Goal: Task Accomplishment & Management: Manage account settings

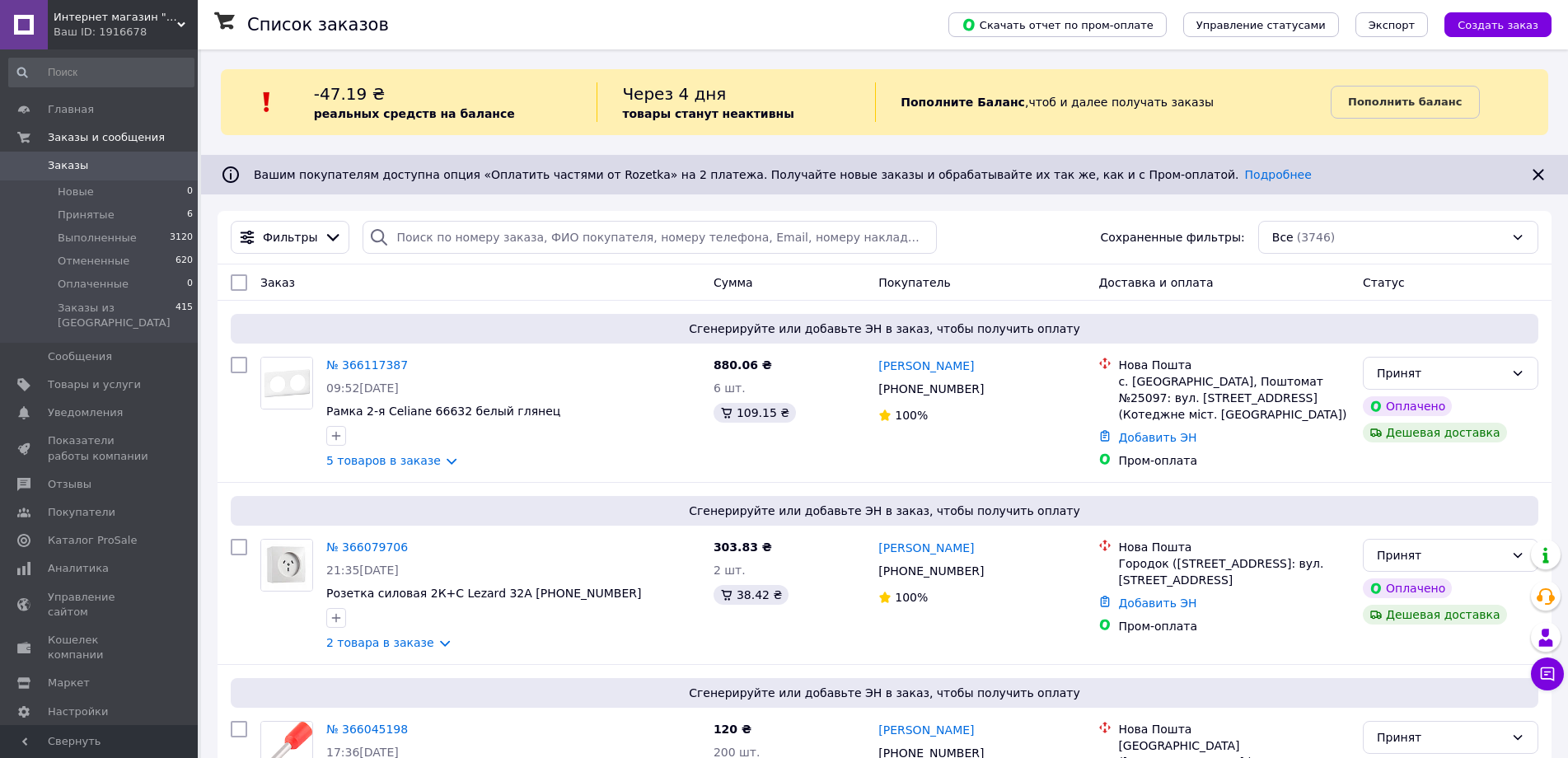
click at [74, 169] on span "Заказы" at bounding box center [68, 166] width 40 height 15
click at [81, 199] on span "Новые" at bounding box center [76, 192] width 36 height 15
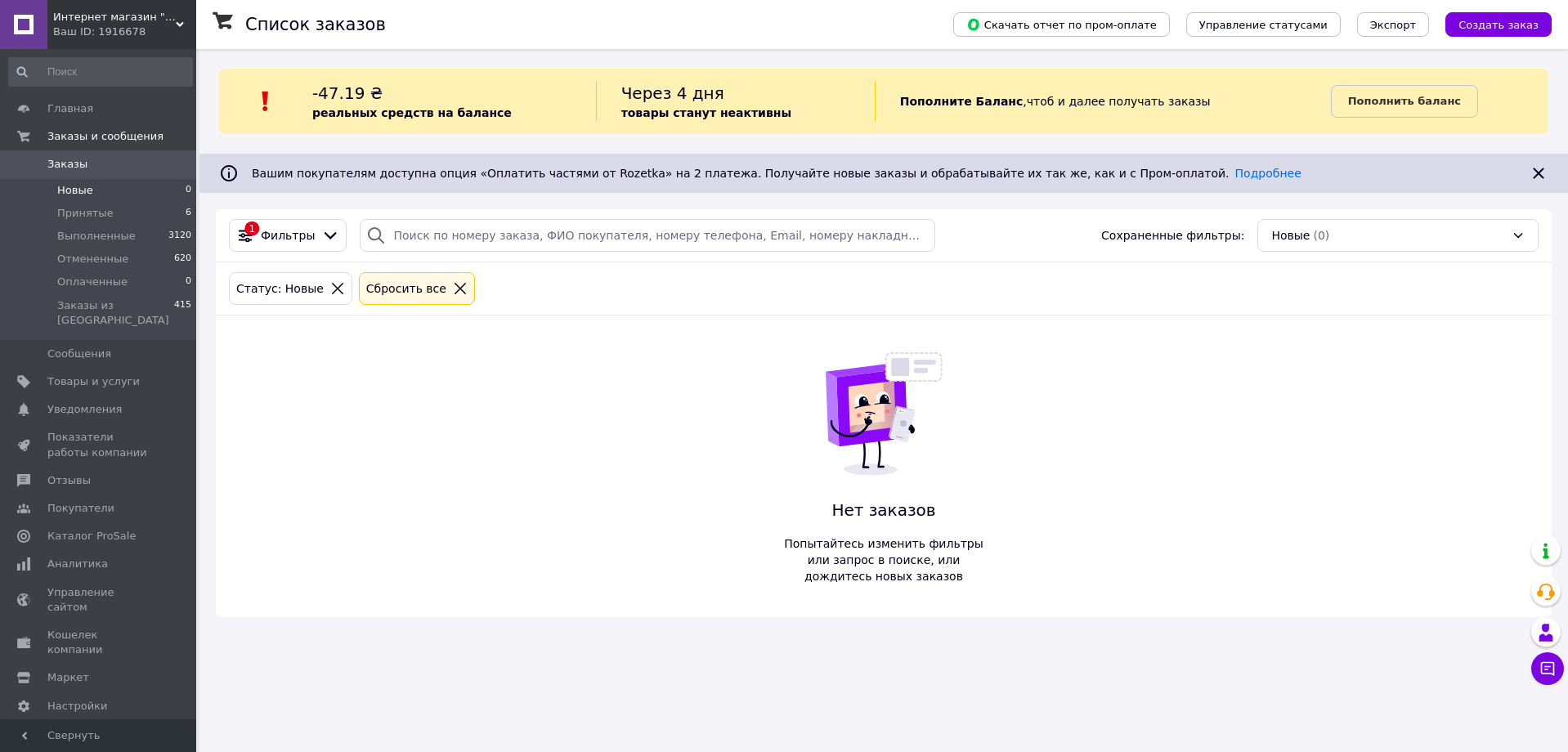
click at [60, 162] on span "Заказы" at bounding box center [67, 164] width 40 height 15
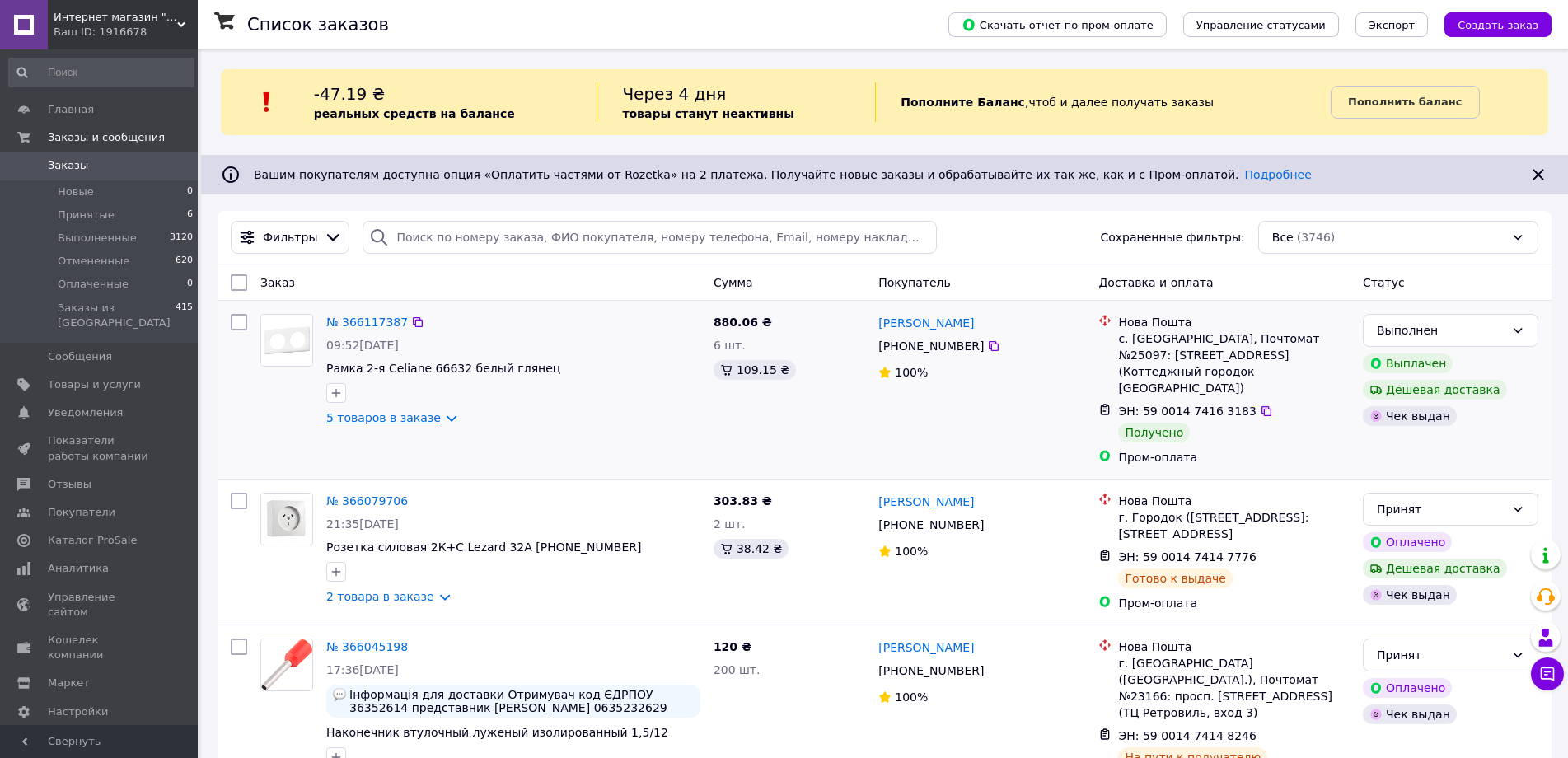
click at [366, 419] on link "5 товаров в заказе" at bounding box center [384, 418] width 115 height 13
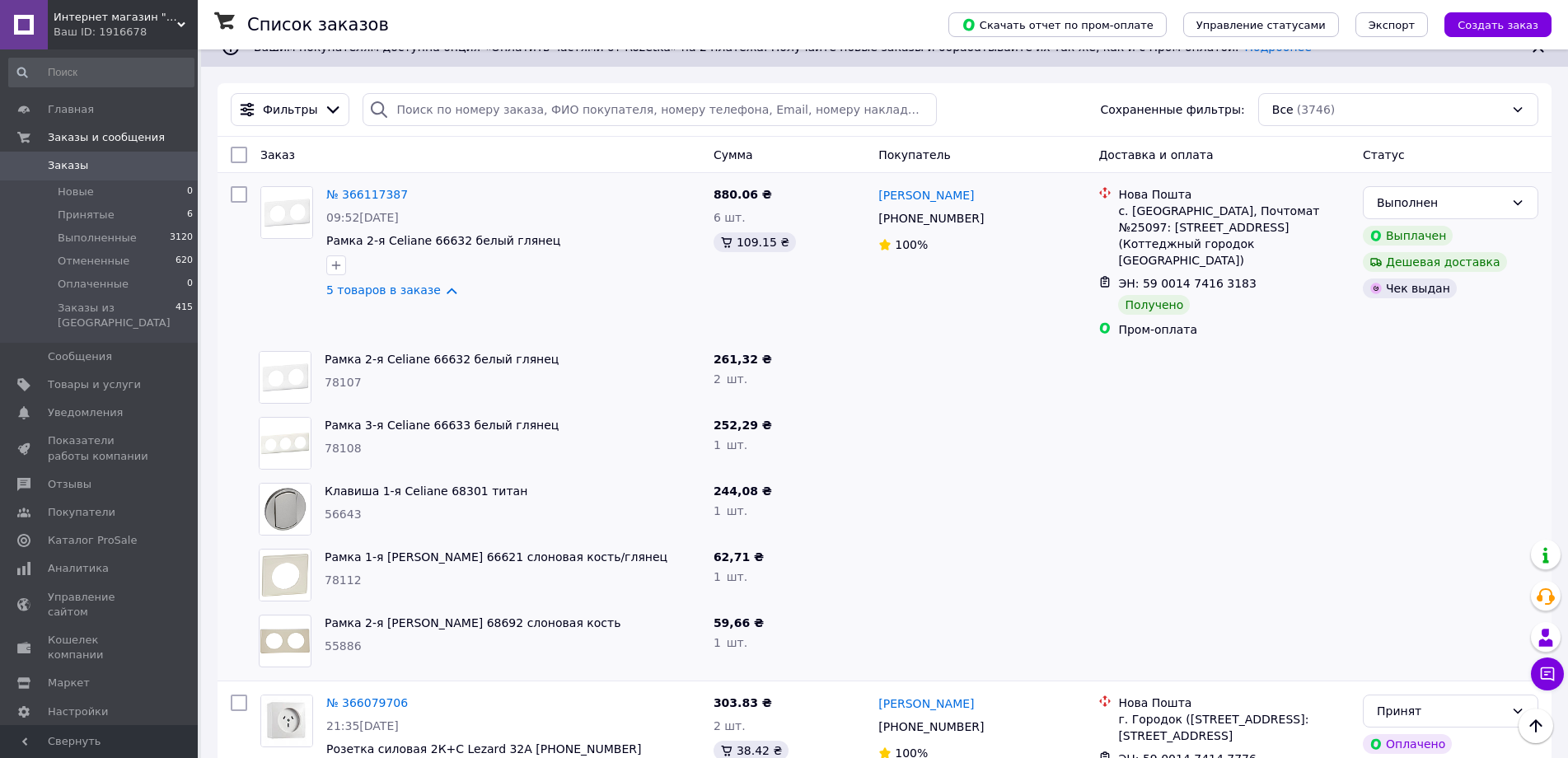
scroll to position [165, 0]
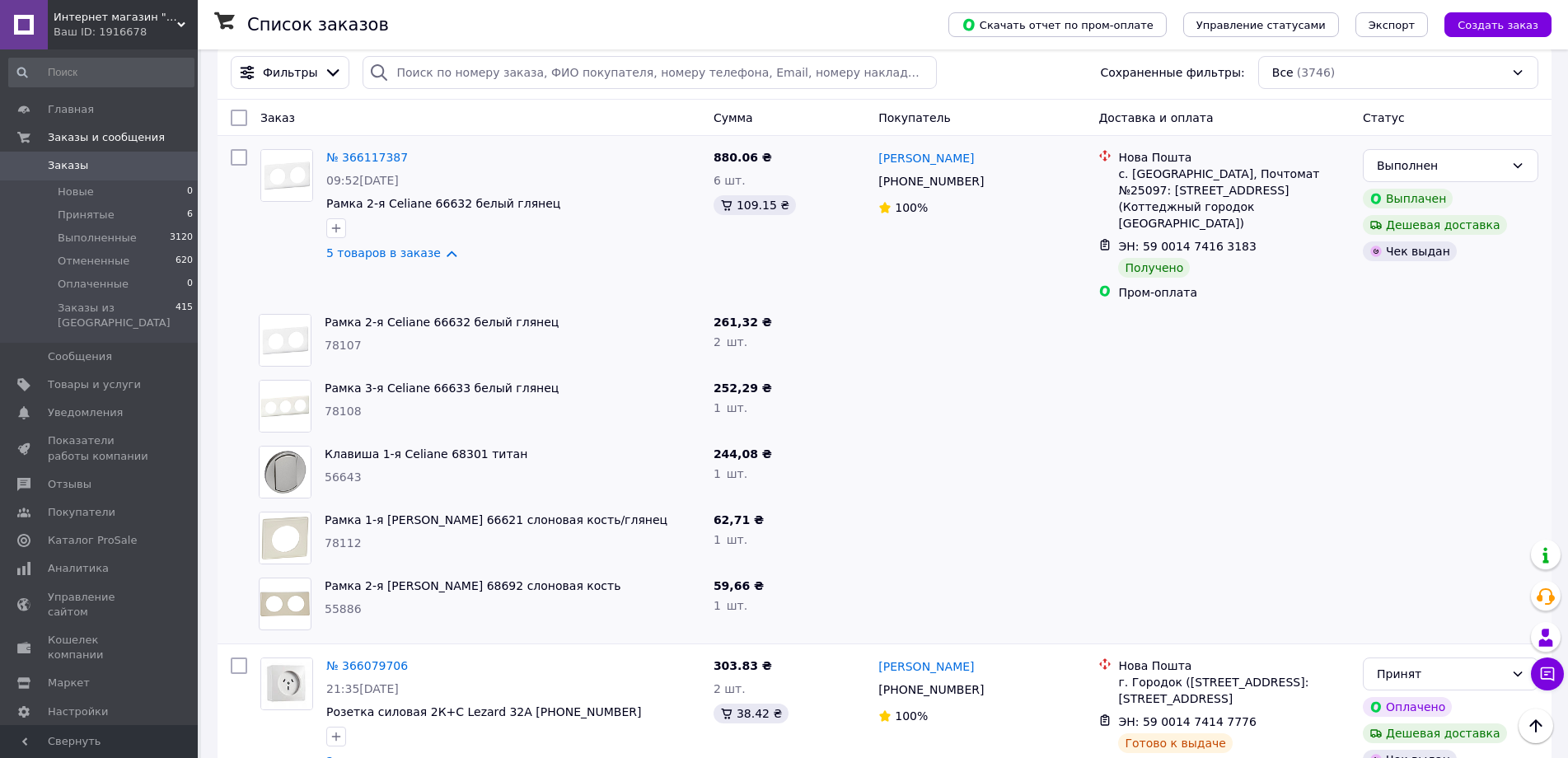
click at [78, 163] on span "Заказы" at bounding box center [68, 166] width 40 height 15
click at [385, 250] on link "5 товаров в заказе" at bounding box center [384, 254] width 115 height 13
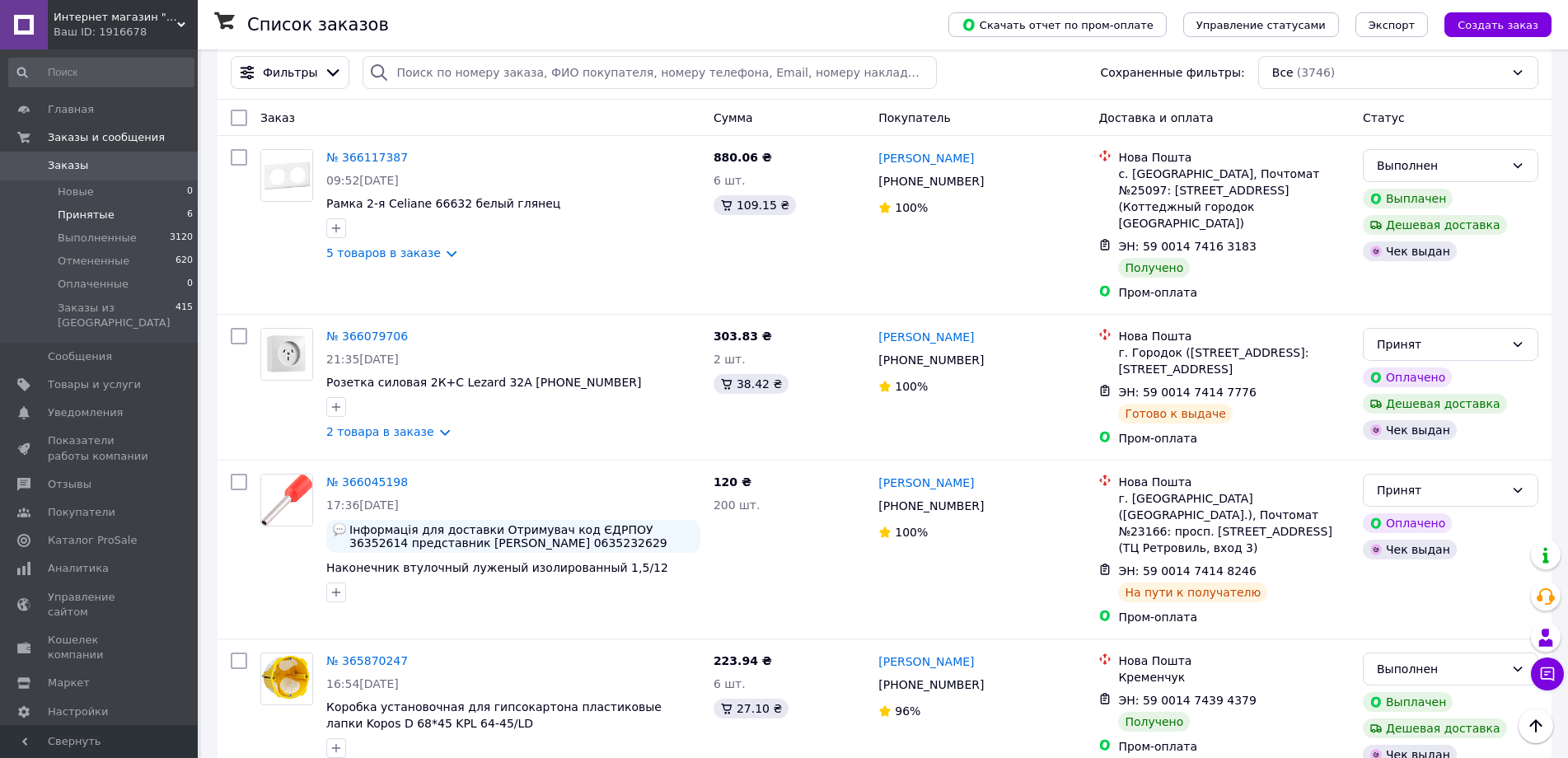
click at [96, 220] on span "Принятые" at bounding box center [85, 215] width 56 height 15
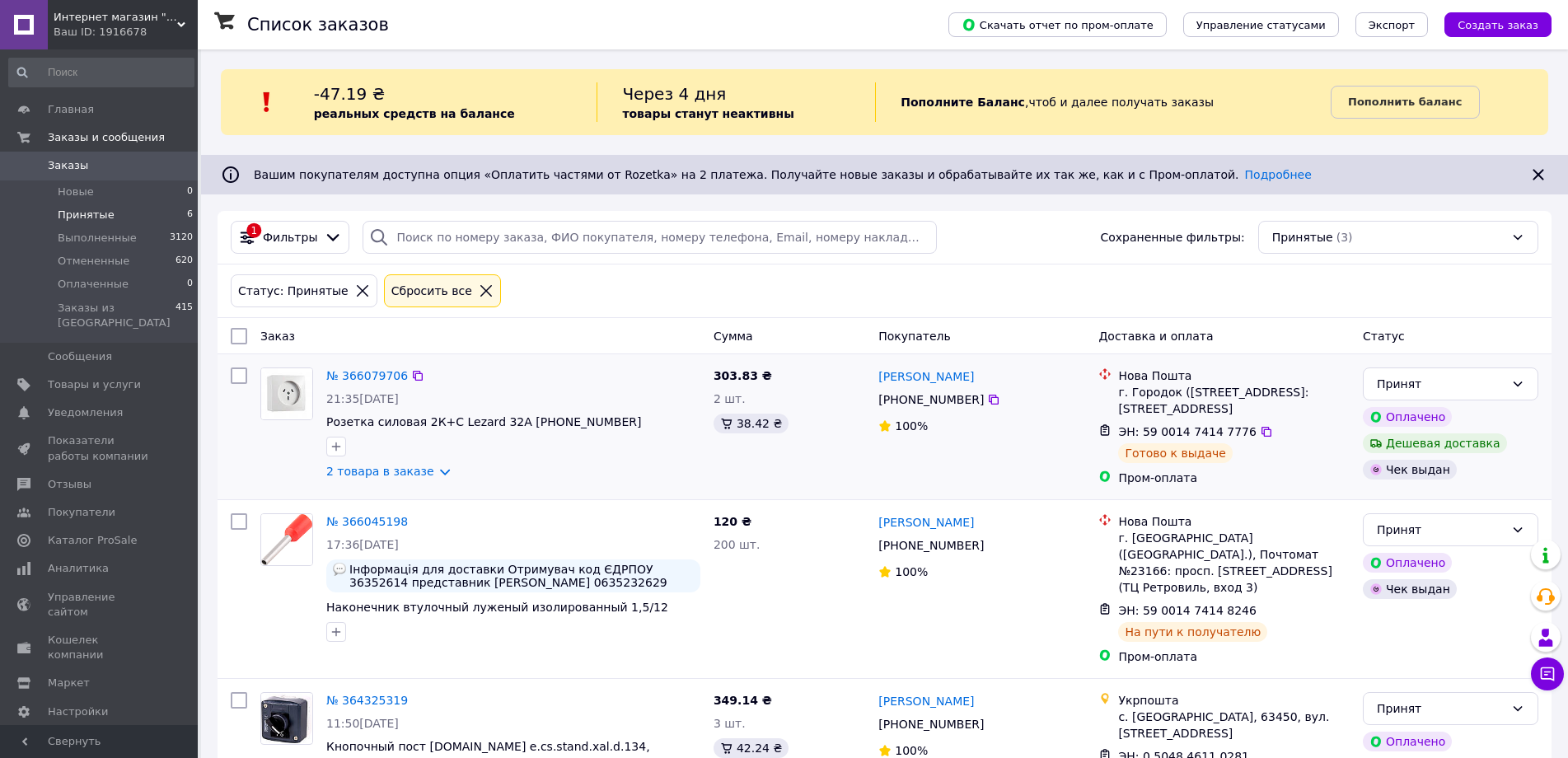
scroll to position [70, 0]
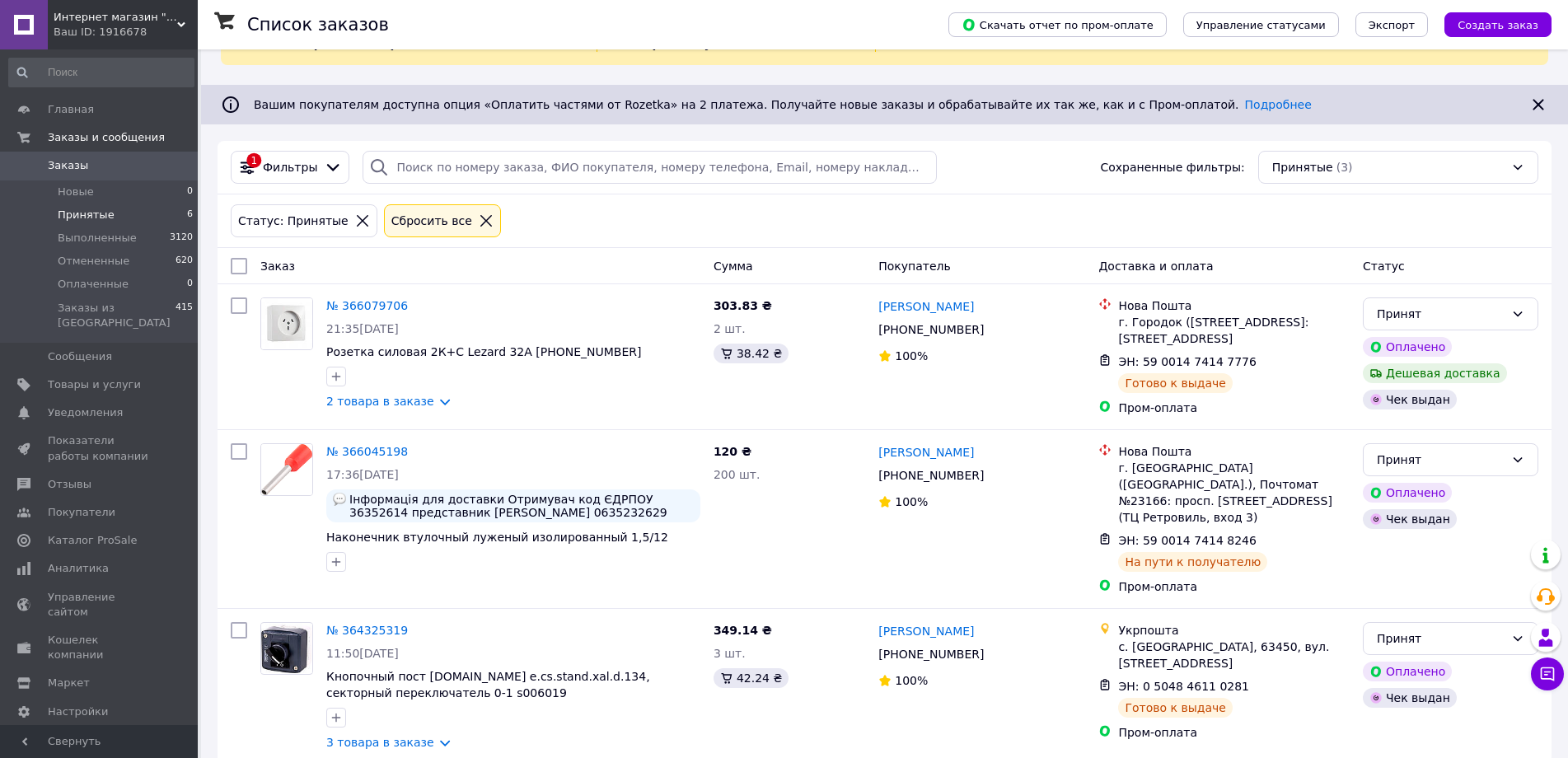
click at [68, 167] on span "Заказы" at bounding box center [68, 166] width 40 height 15
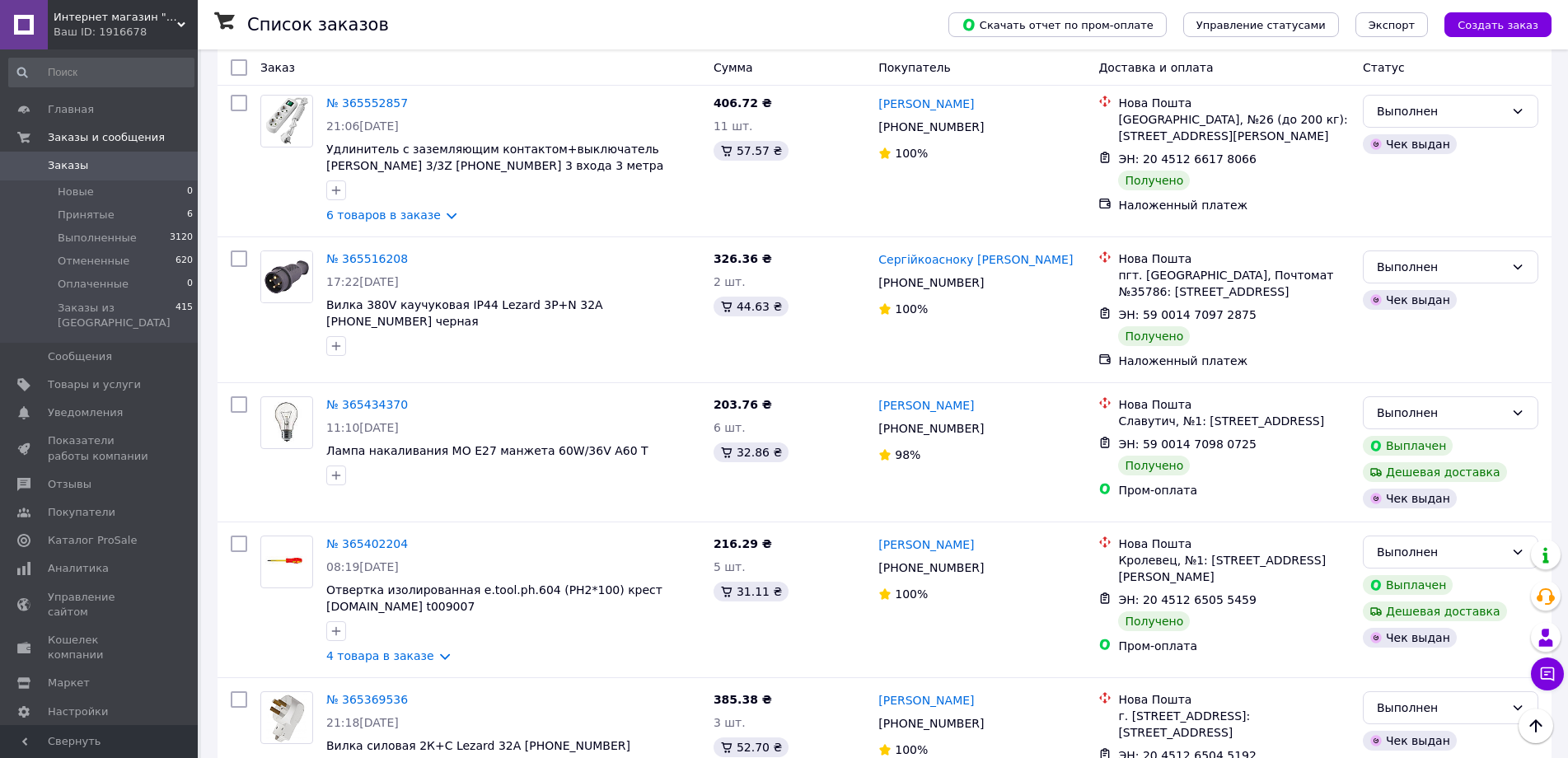
scroll to position [1401, 0]
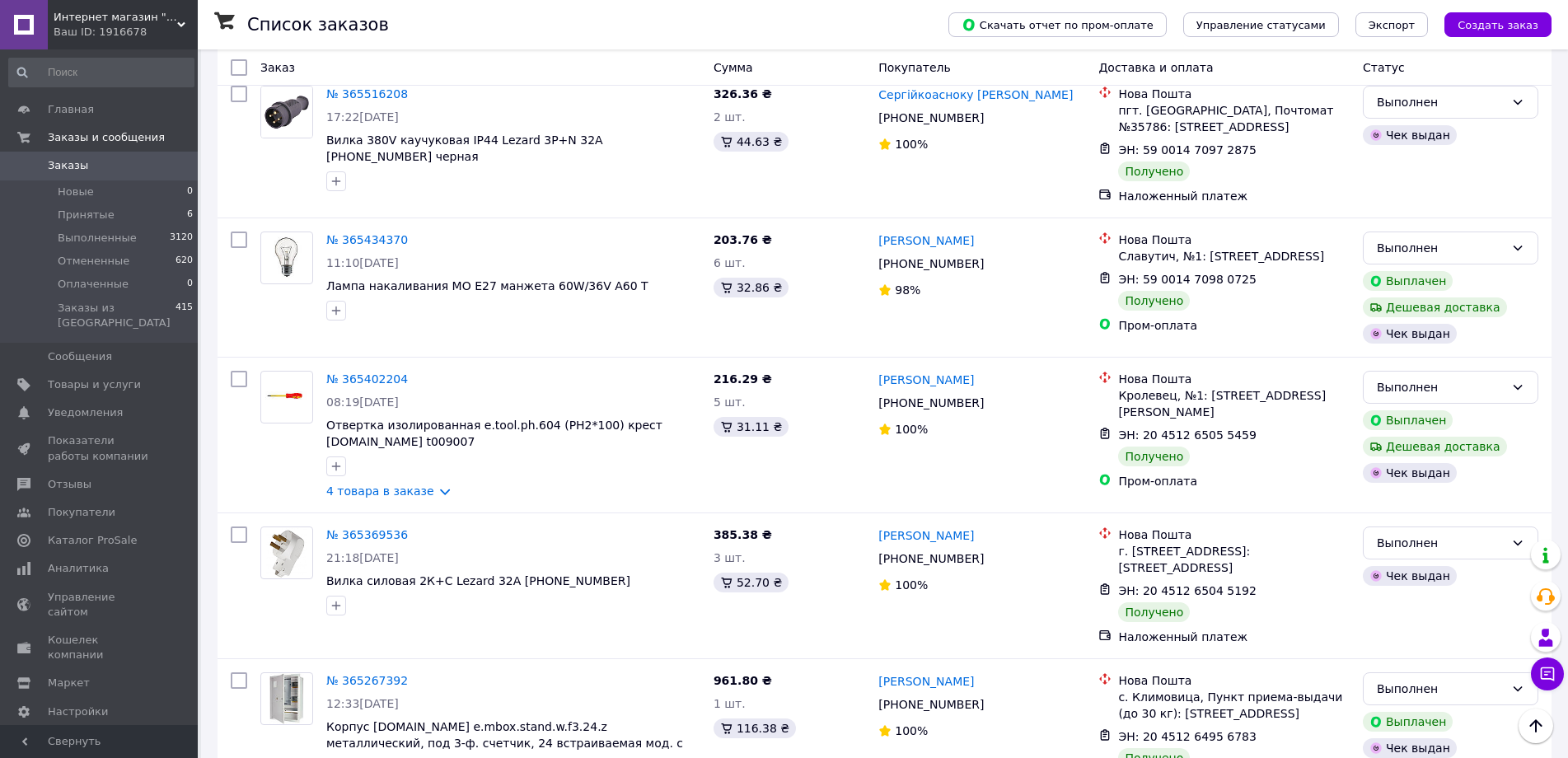
click at [56, 167] on span "Заказы" at bounding box center [68, 166] width 40 height 15
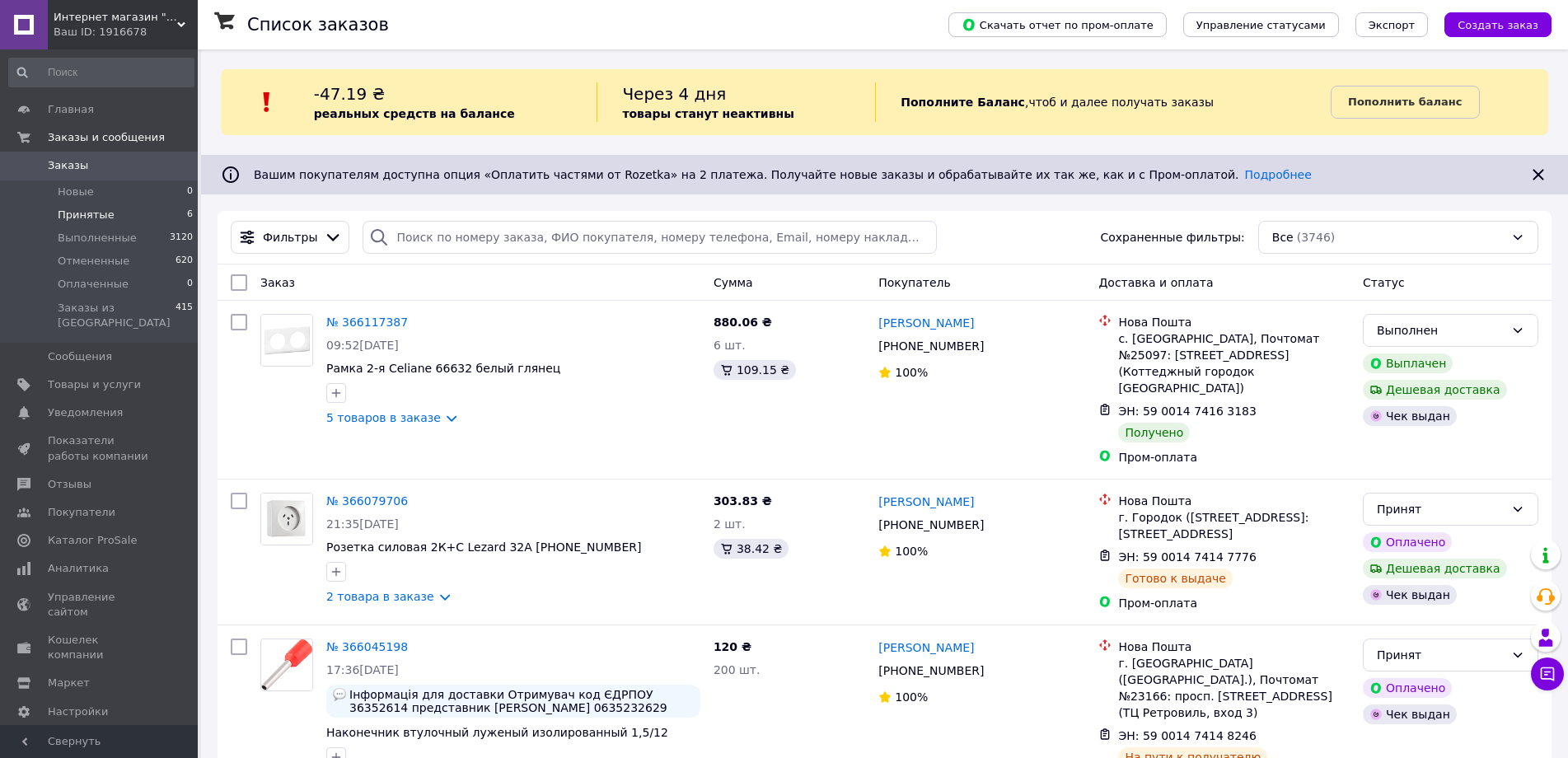
click at [79, 212] on span "Принятые" at bounding box center [85, 215] width 56 height 15
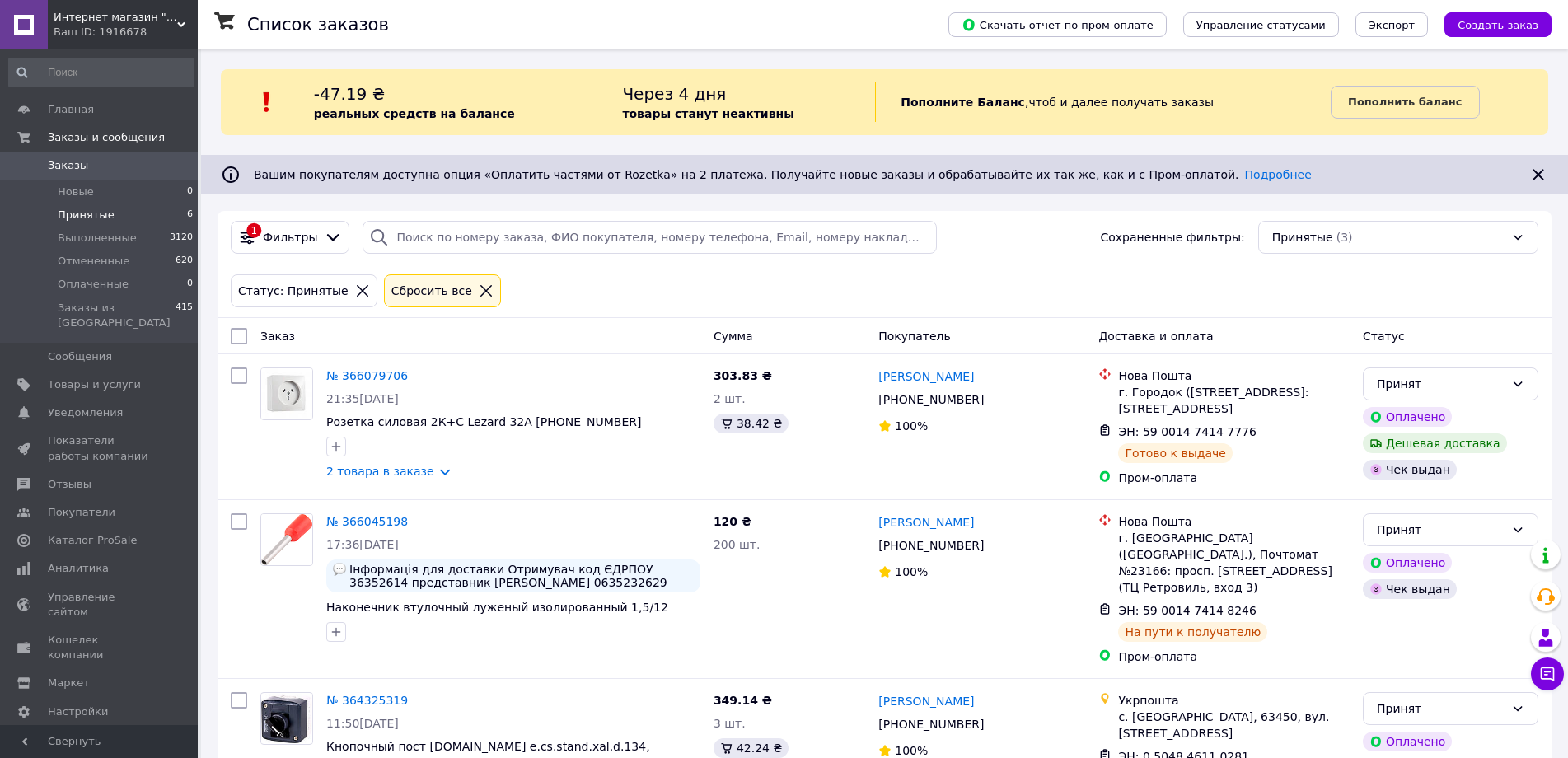
scroll to position [70, 0]
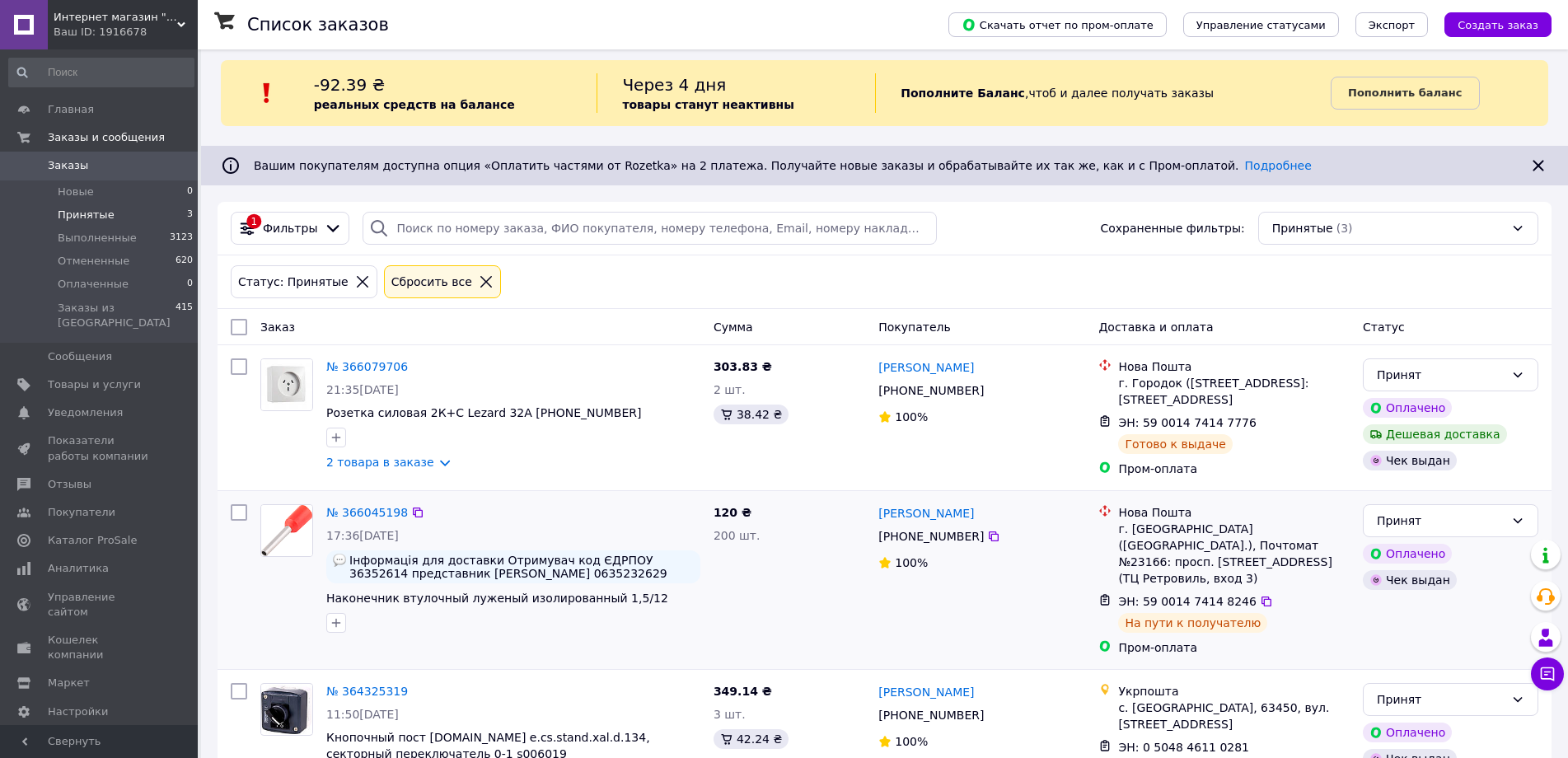
scroll to position [70, 0]
